Goal: Information Seeking & Learning: Compare options

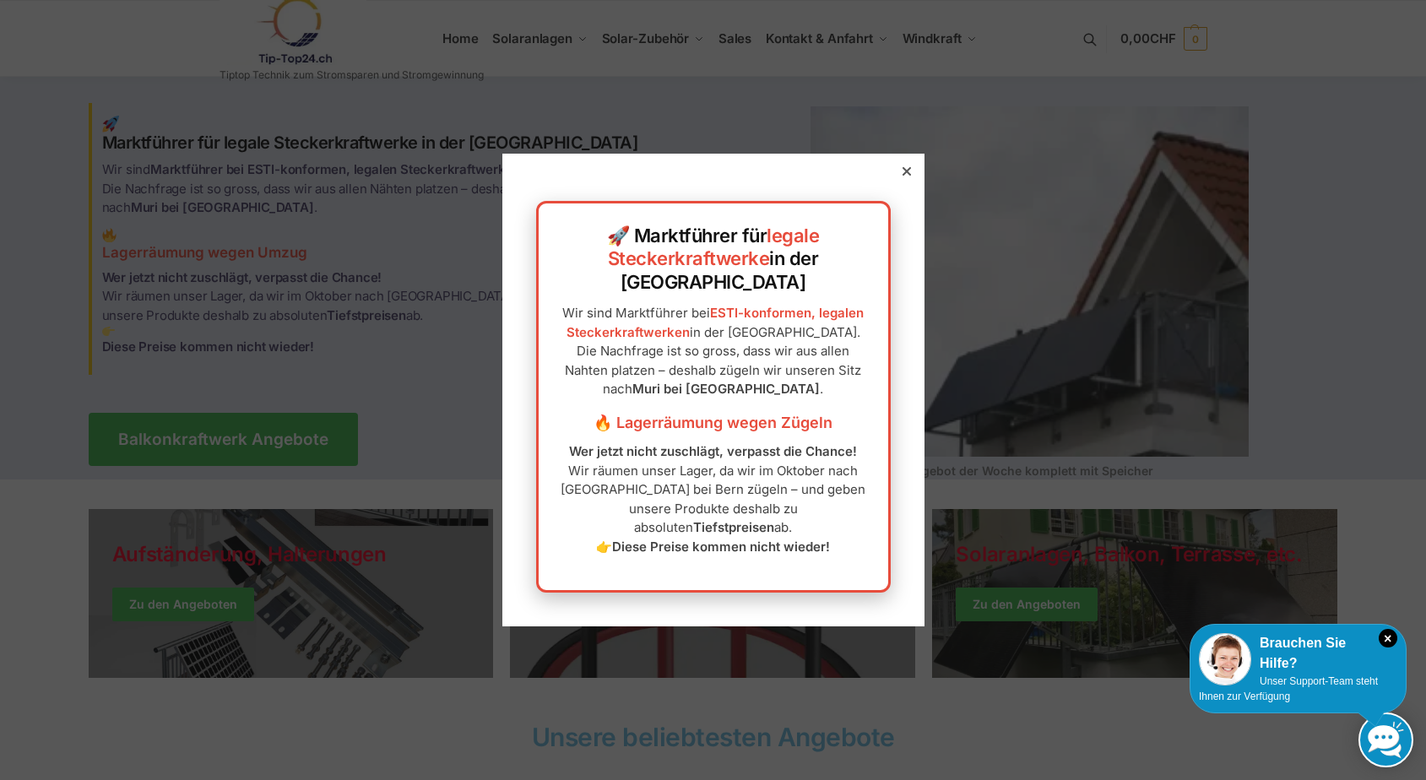
click at [903, 176] on icon at bounding box center [907, 171] width 8 height 8
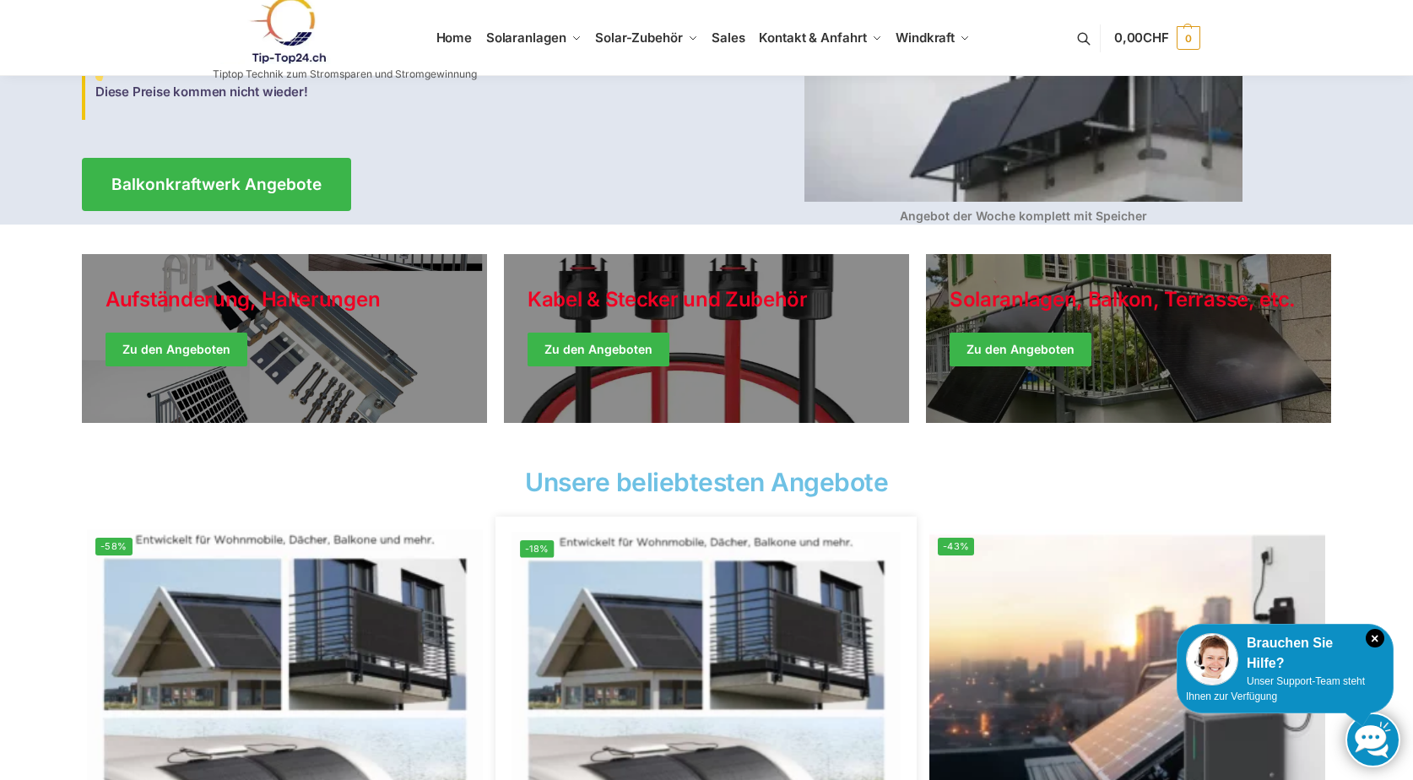
scroll to position [253, 0]
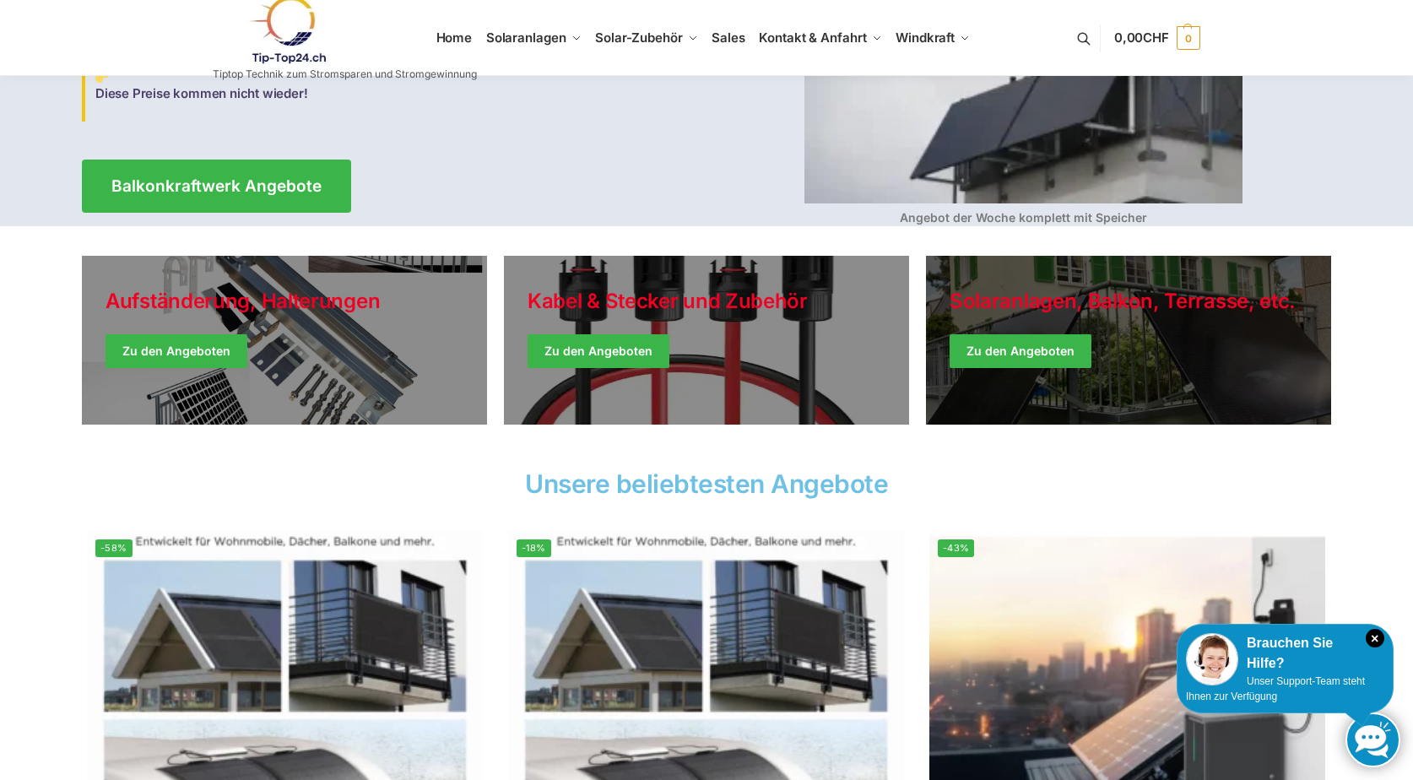
click at [965, 354] on link "Winter Jackets" at bounding box center [1128, 340] width 405 height 169
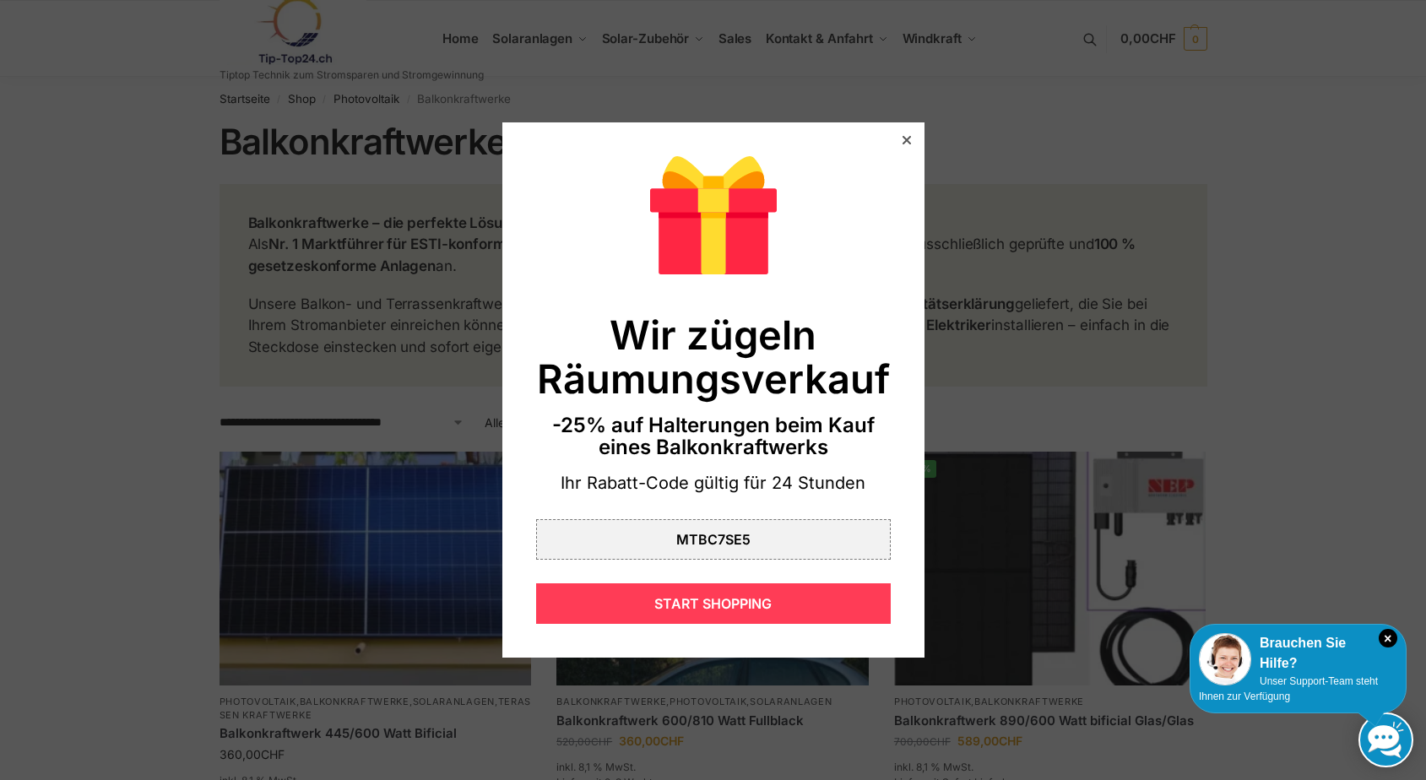
click at [700, 601] on div "START SHOPPING" at bounding box center [713, 603] width 355 height 41
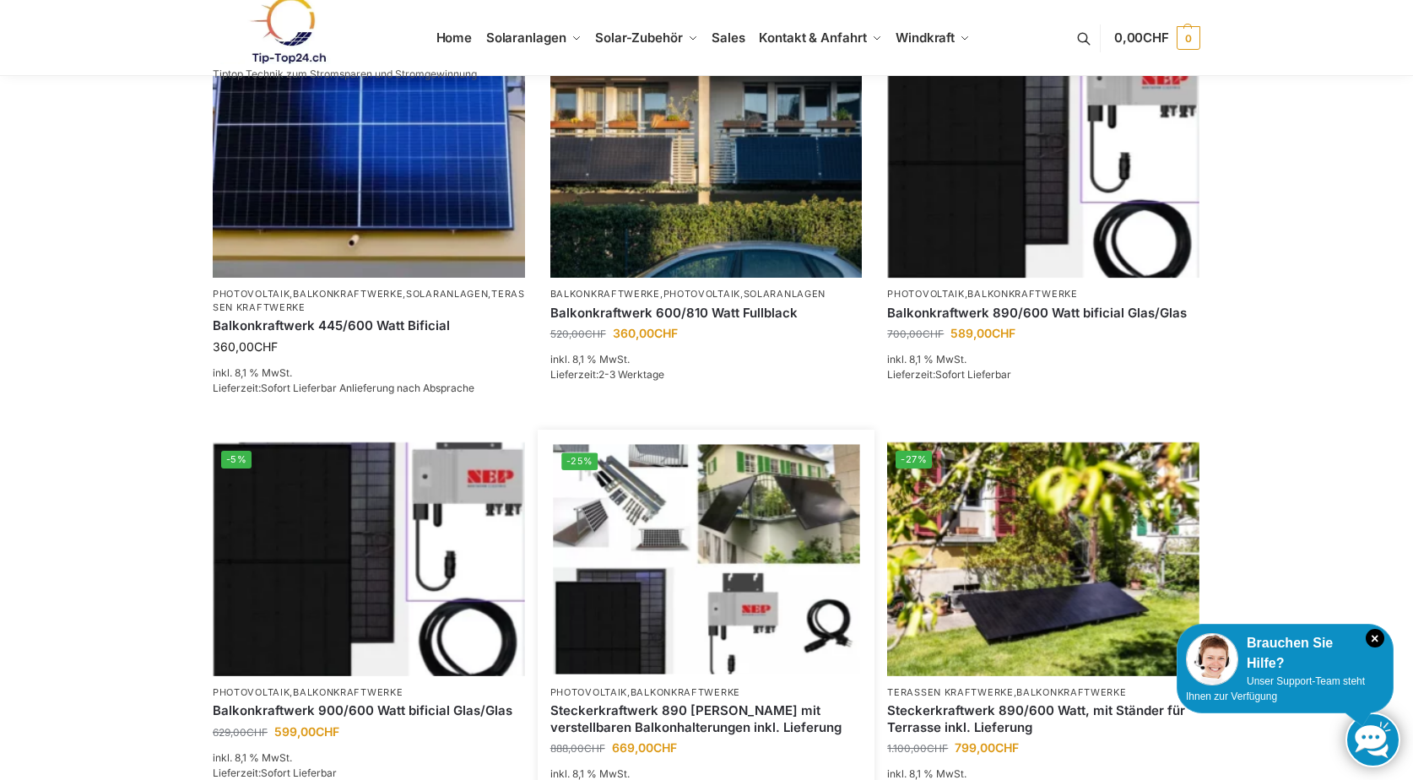
scroll to position [507, 0]
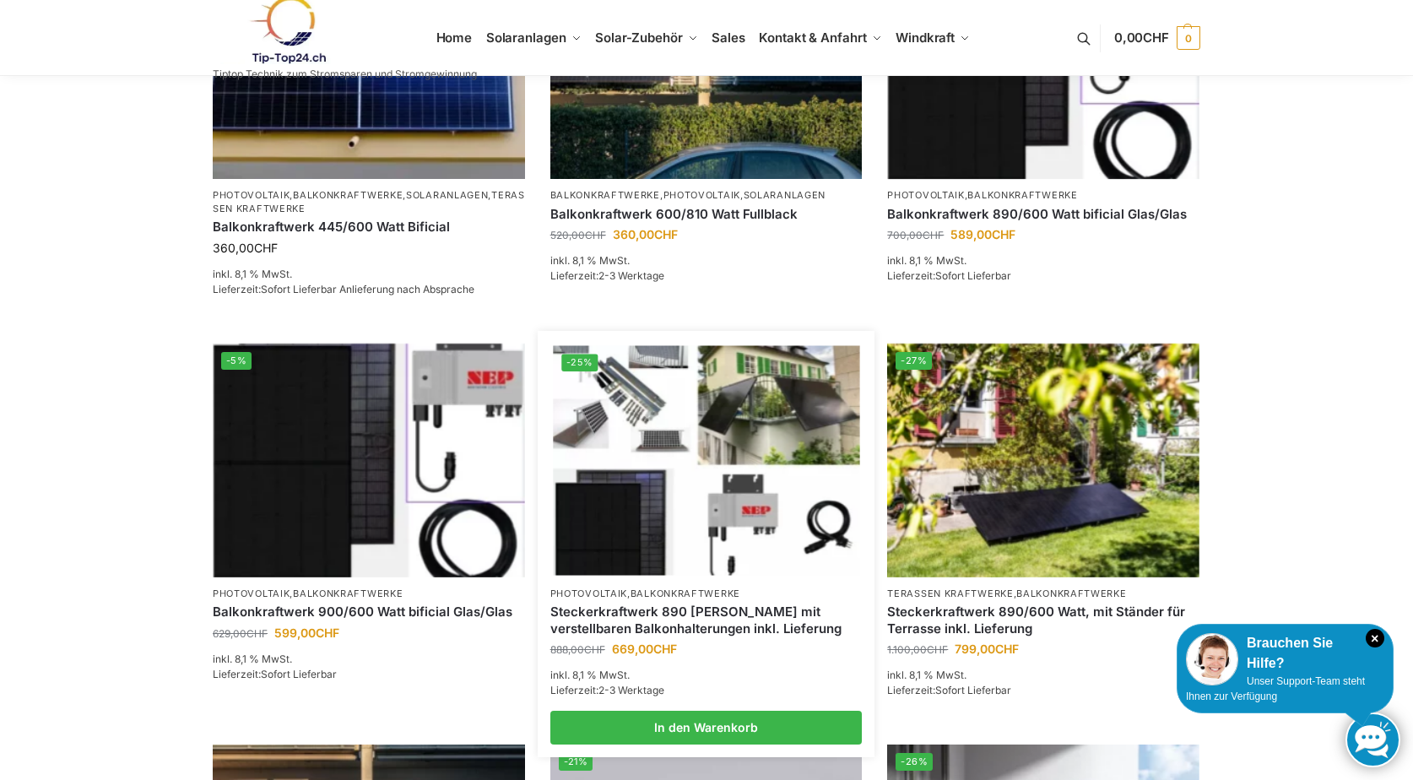
click at [646, 532] on img at bounding box center [706, 460] width 307 height 230
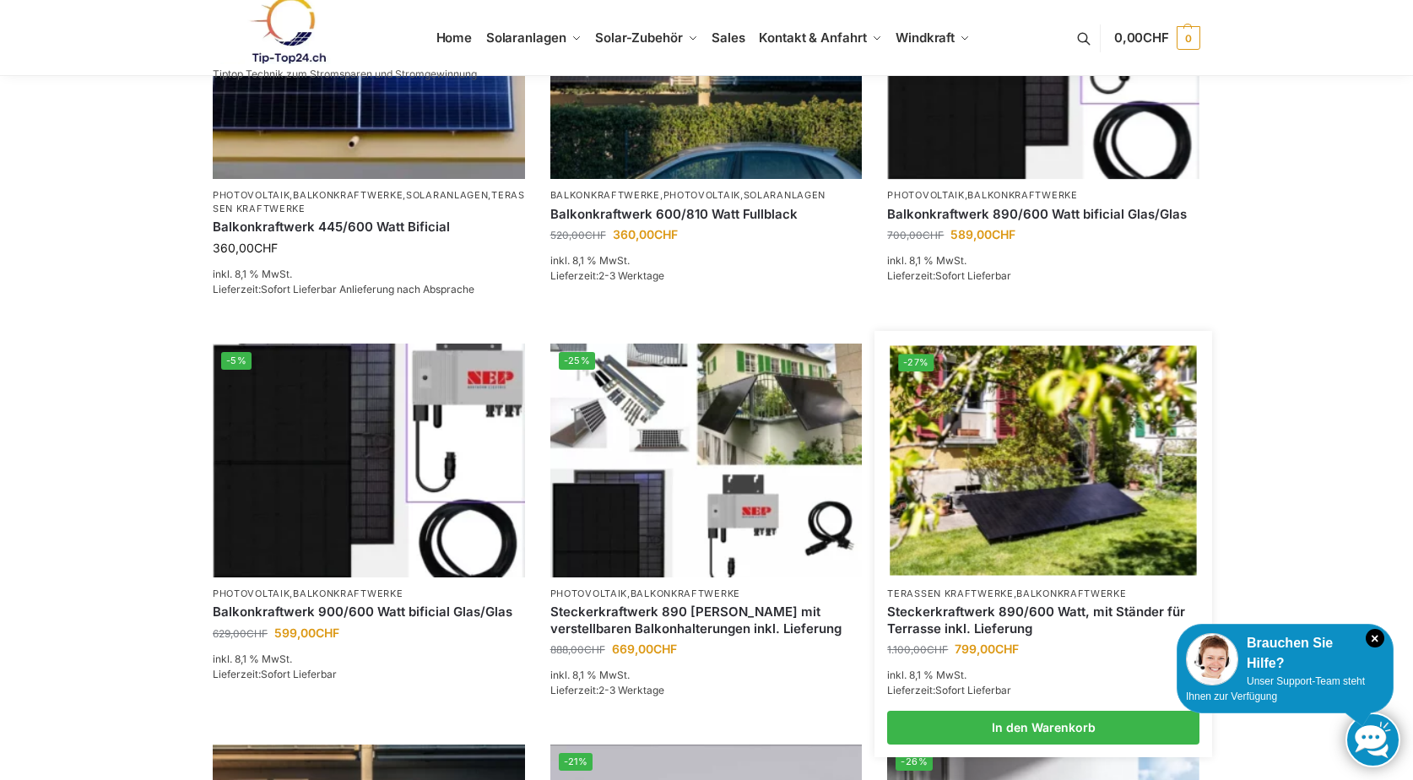
click at [968, 609] on link "Steckerkraftwerk 890/600 Watt, mit Ständer für Terrasse inkl. Lieferung" at bounding box center [1043, 620] width 312 height 33
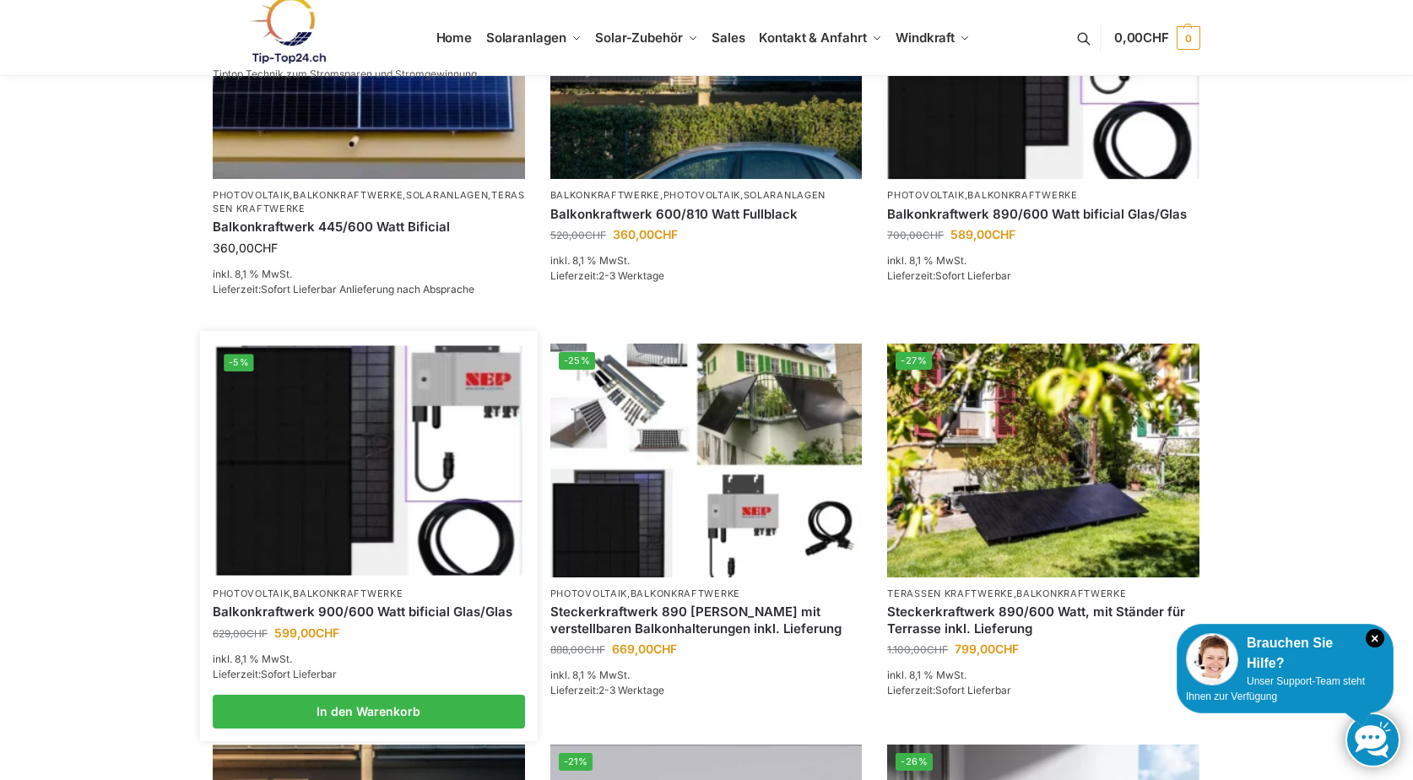
click at [472, 447] on img at bounding box center [368, 460] width 307 height 230
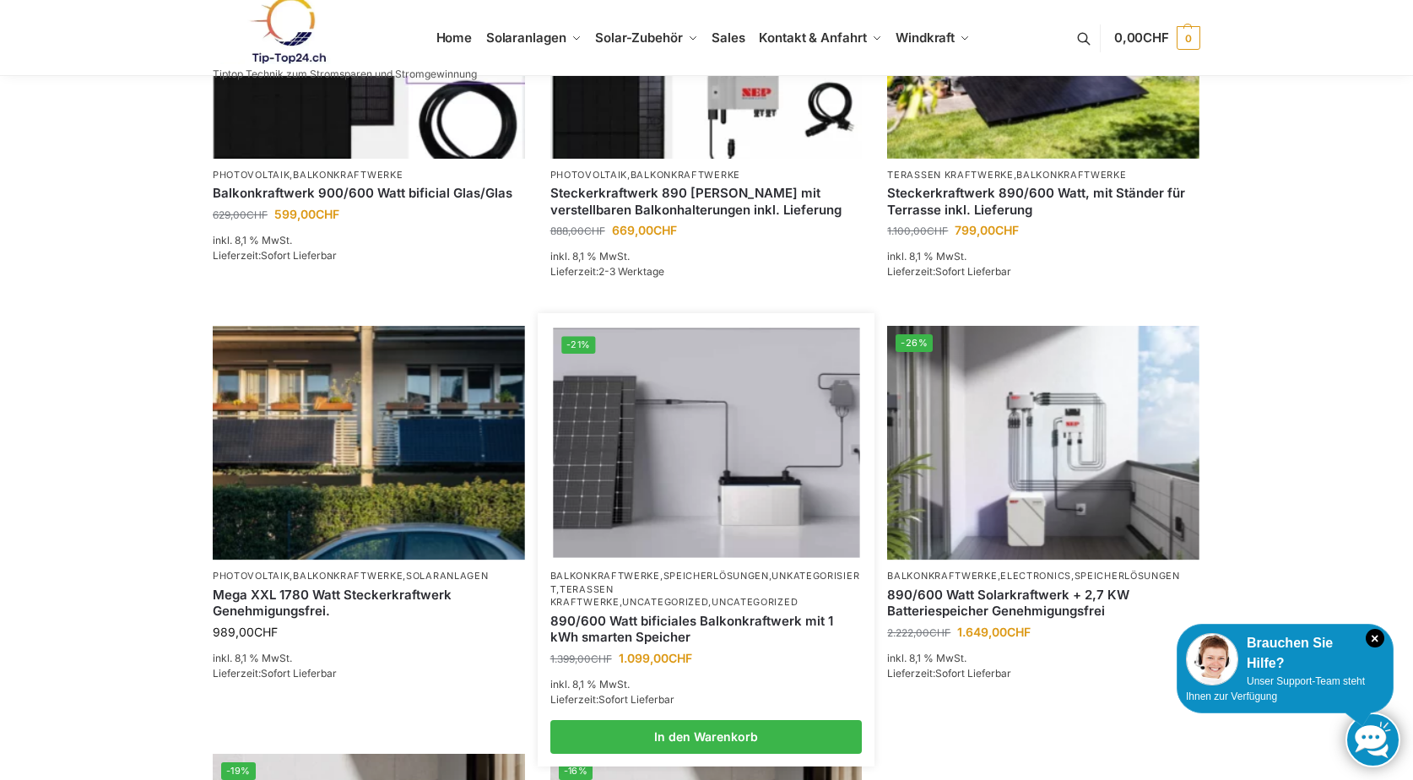
scroll to position [929, 0]
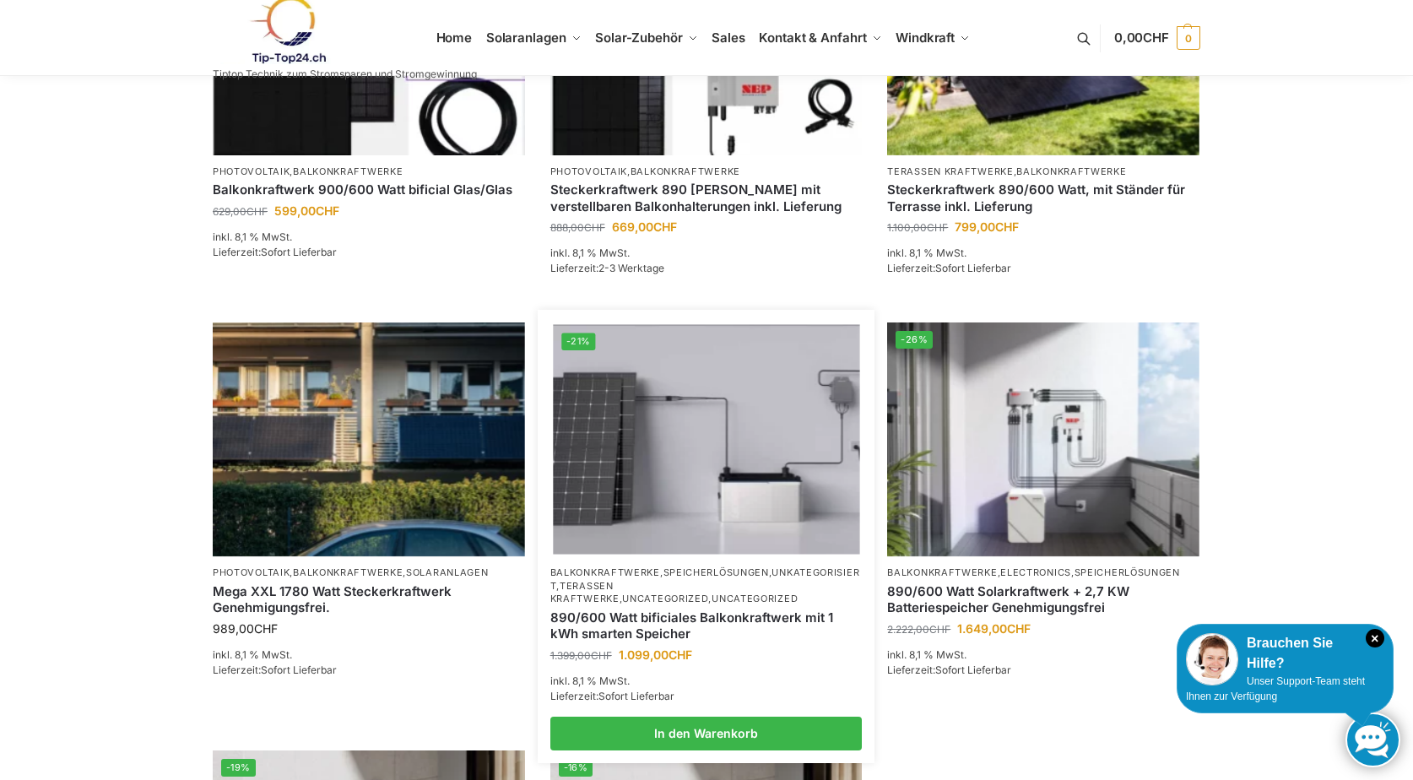
click at [691, 570] on link "Speicherlösungen" at bounding box center [717, 573] width 106 height 12
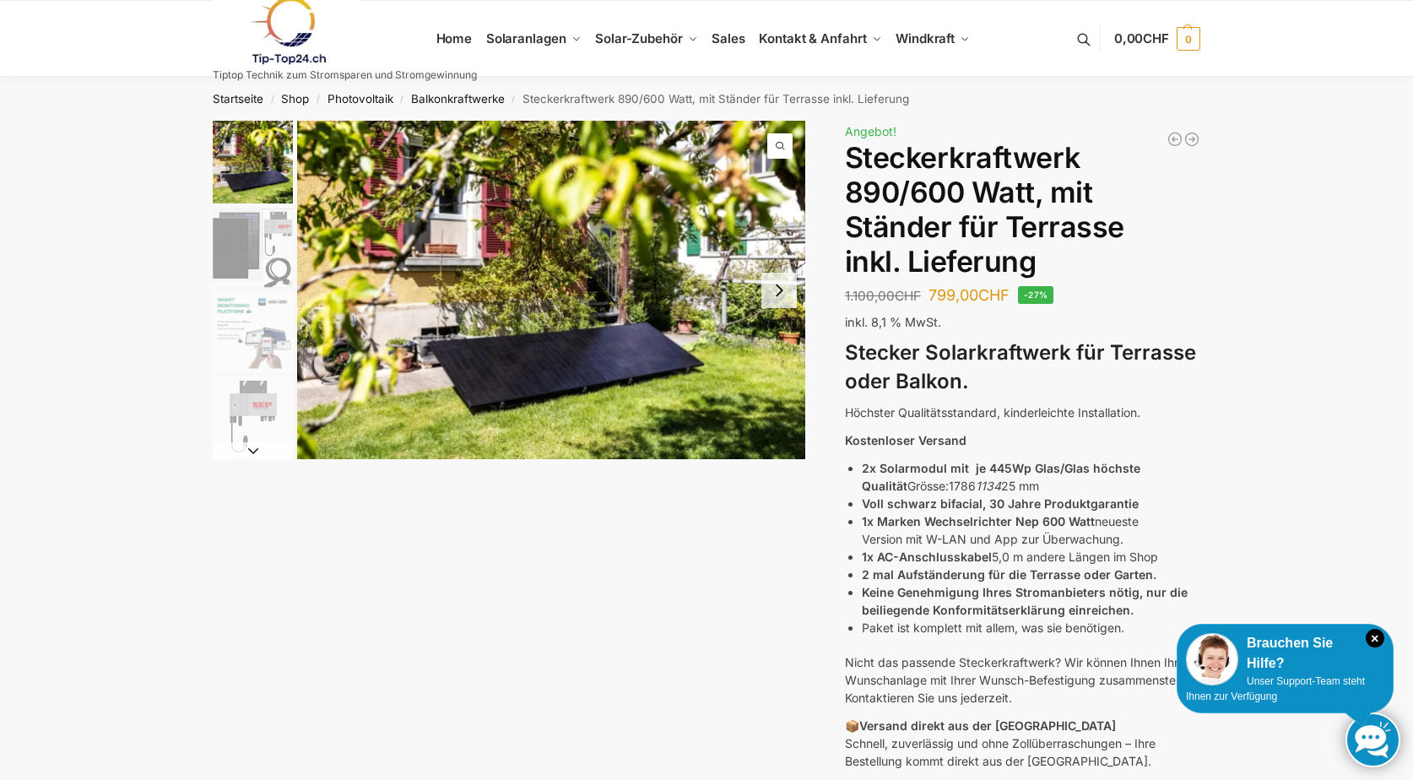
click at [776, 294] on button "Next slide" at bounding box center [779, 290] width 35 height 35
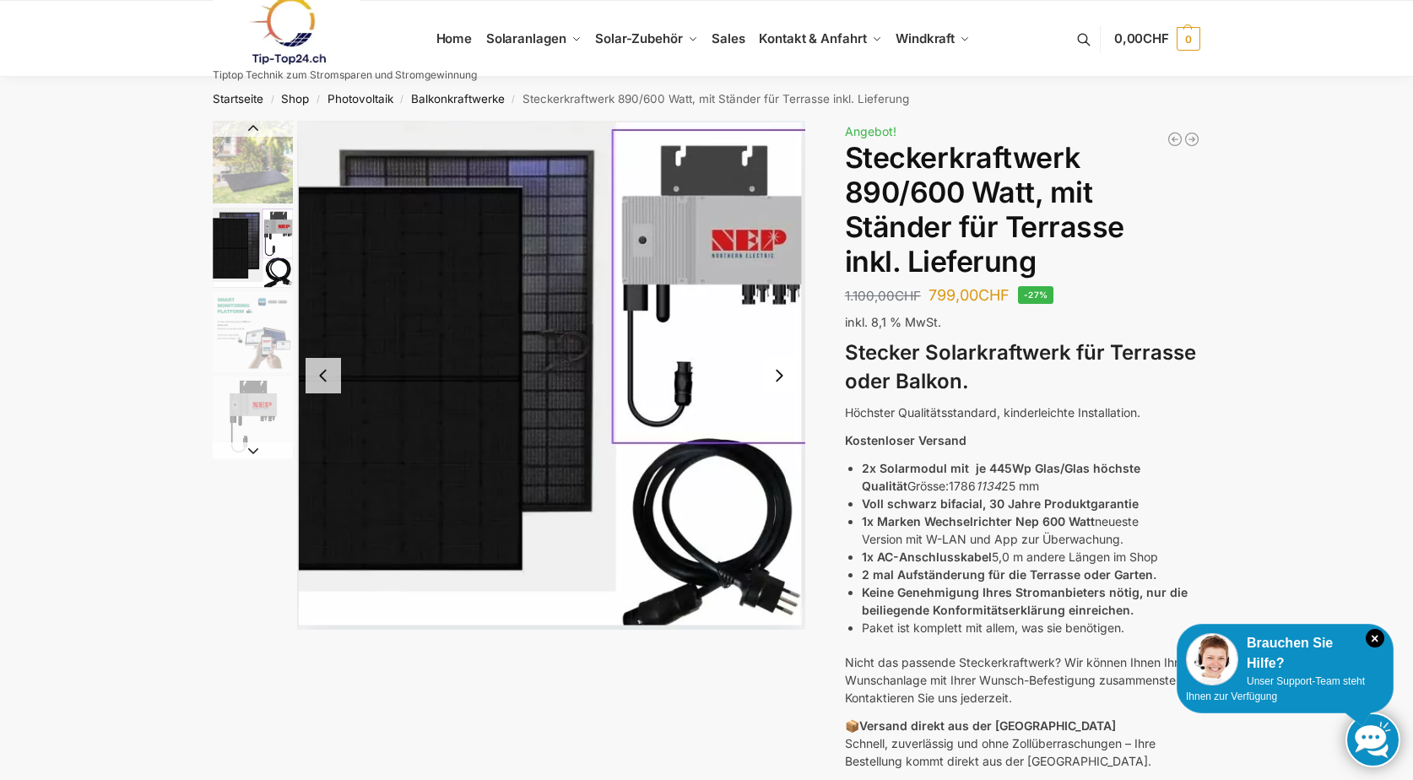
click at [776, 294] on img "2 / 10" at bounding box center [551, 375] width 508 height 509
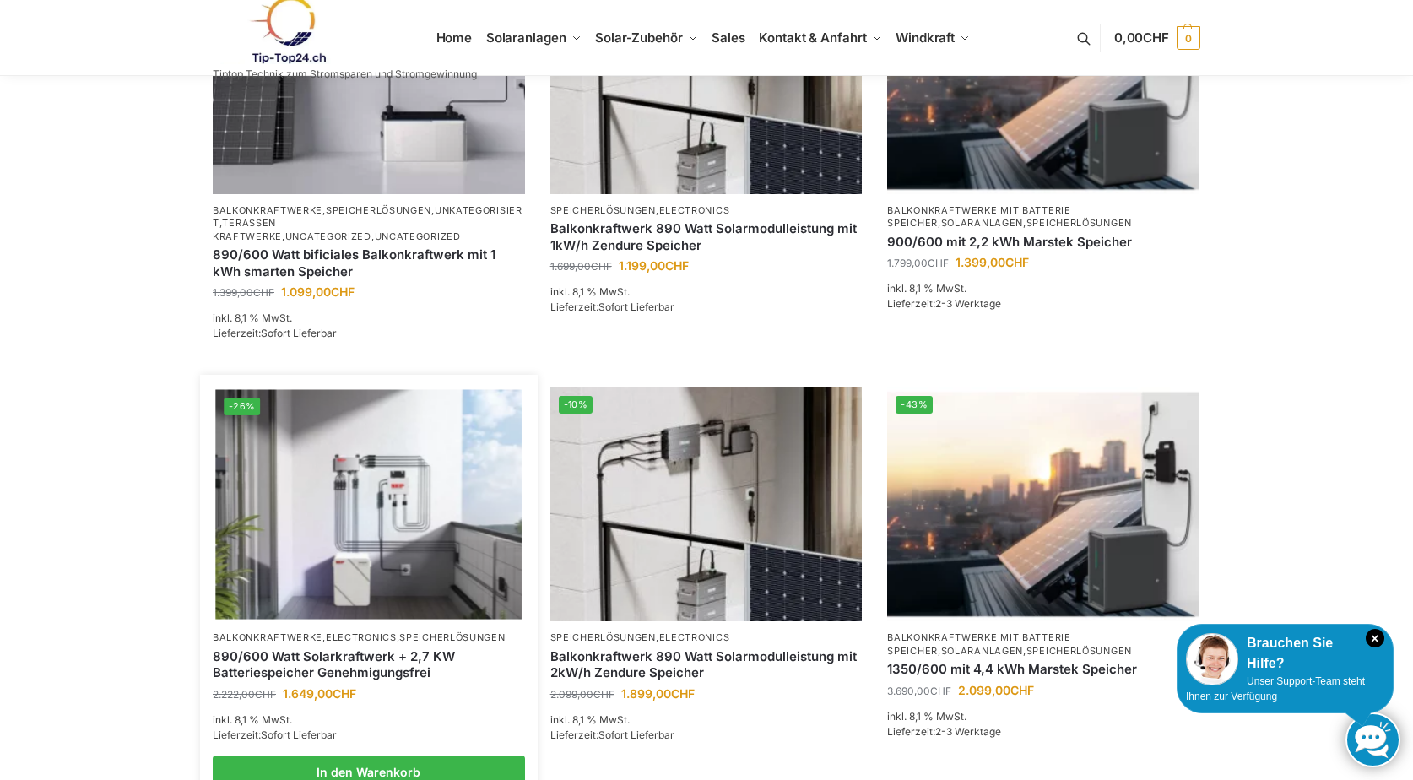
scroll to position [591, 0]
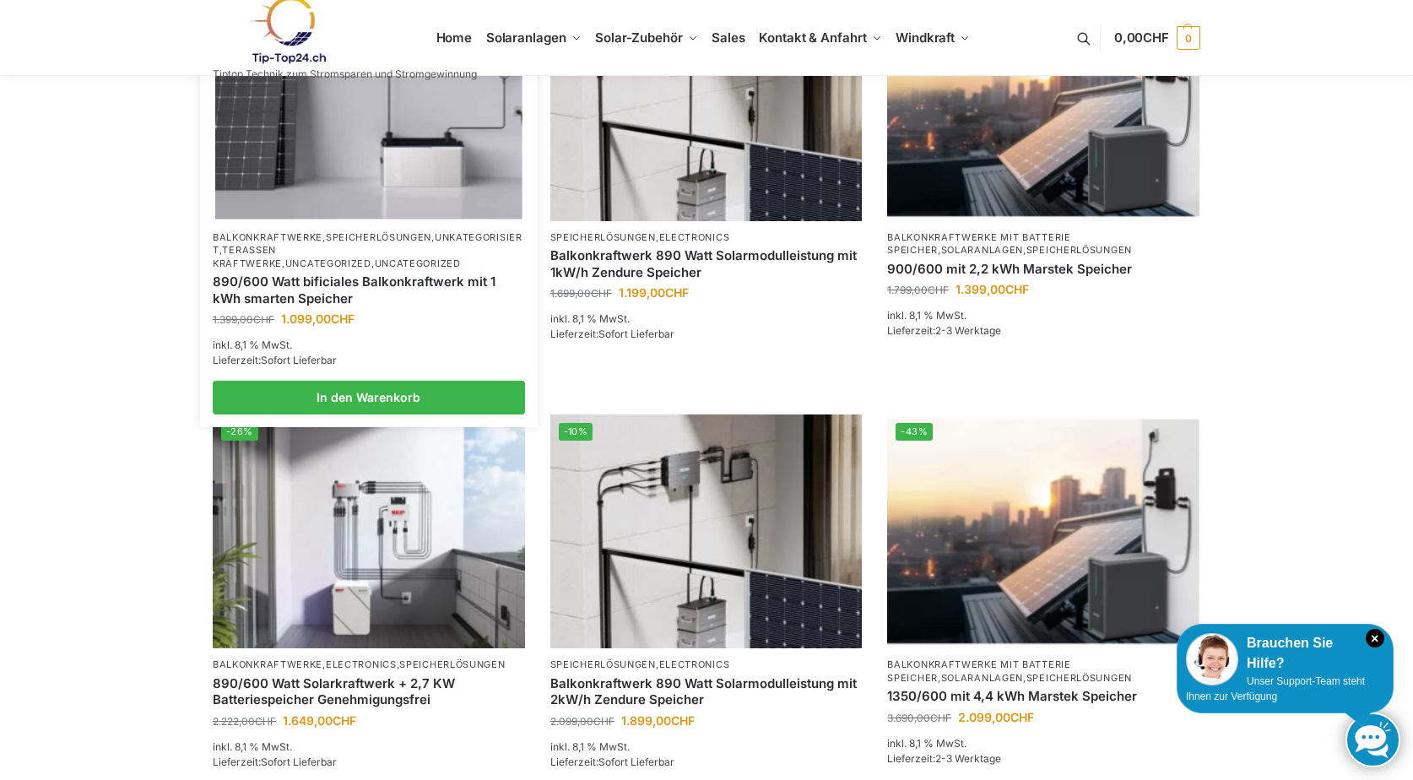
click at [404, 279] on link "890/600 Watt bificiales Balkonkraftwerk mit 1 kWh smarten Speicher" at bounding box center [369, 290] width 312 height 33
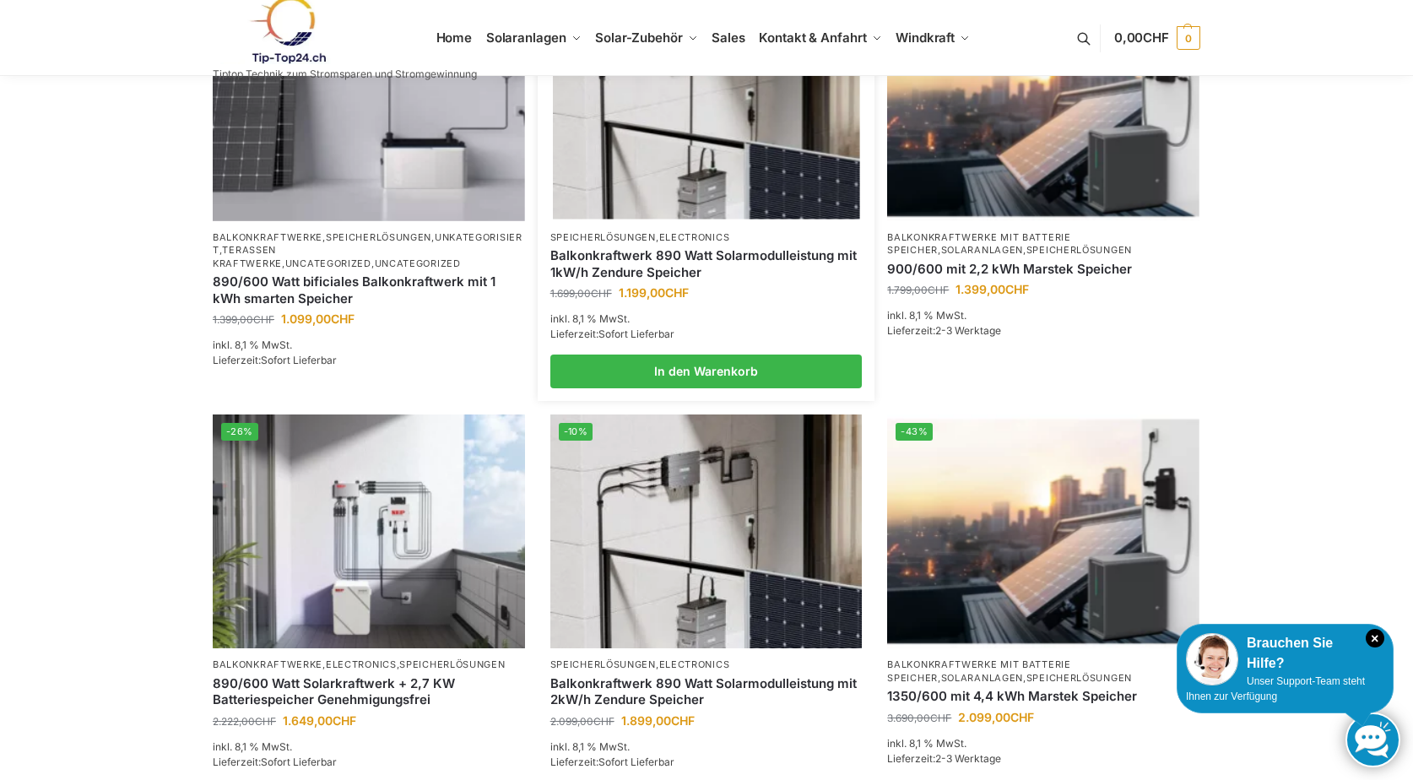
click at [724, 260] on link "Balkonkraftwerk 890 Watt Solarmodulleistung mit 1kW/h Zendure Speicher" at bounding box center [707, 263] width 312 height 33
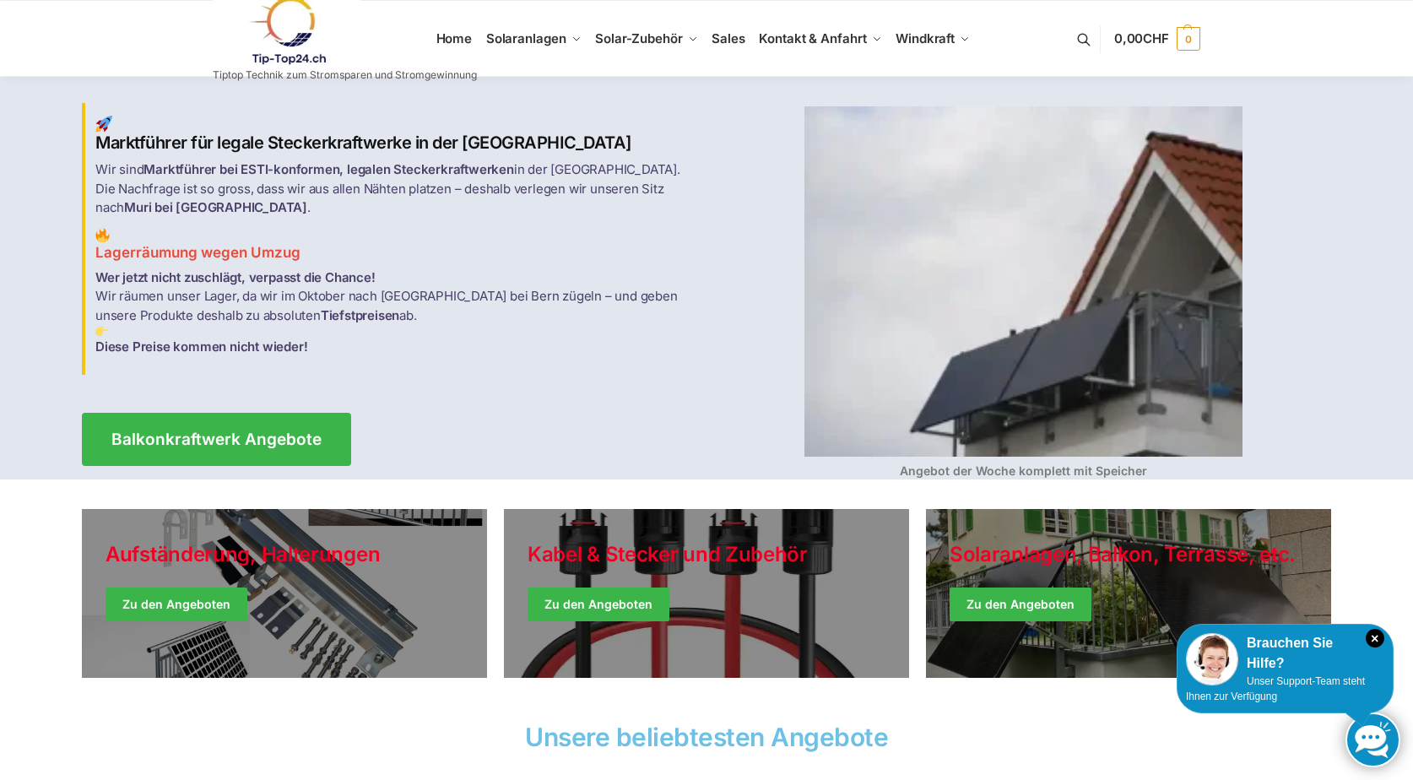
scroll to position [253, 0]
